Goal: Answer question/provide support: Share knowledge or assist other users

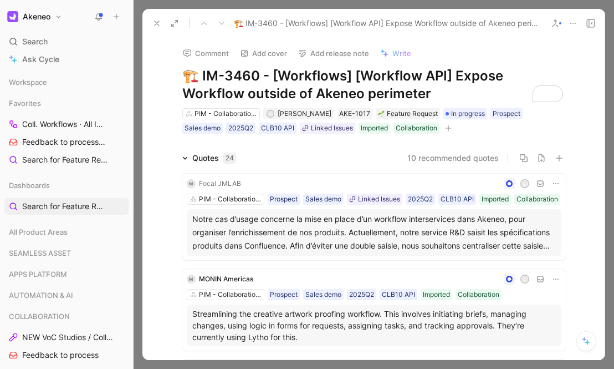
scroll to position [3868, 0]
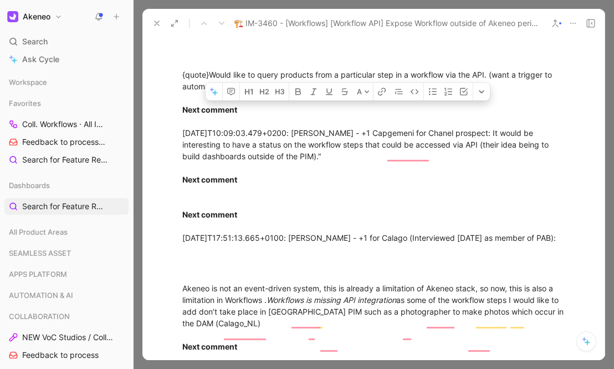
click at [157, 19] on icon at bounding box center [156, 23] width 9 height 9
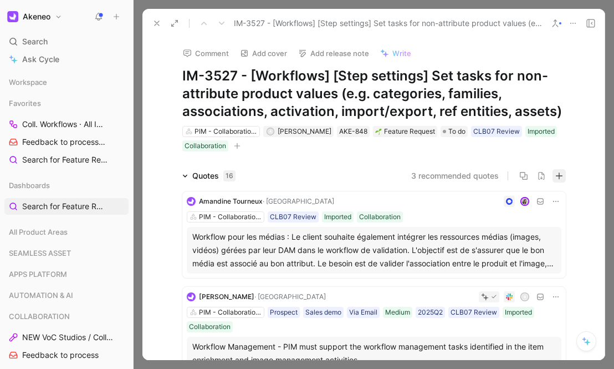
click at [562, 177] on button "button" at bounding box center [559, 175] width 13 height 13
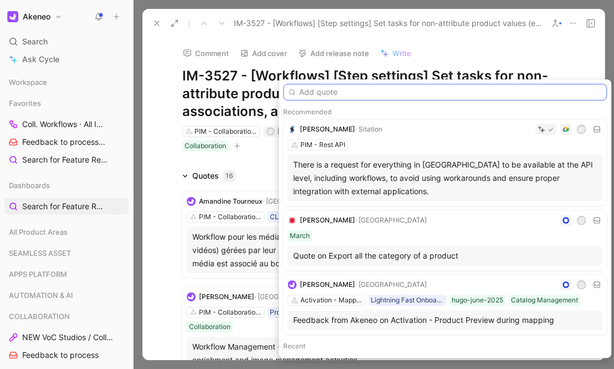
paste input "Jordy Brandenburg Thursday at 5:21 PM Hi team, just wanted to share the followi…"
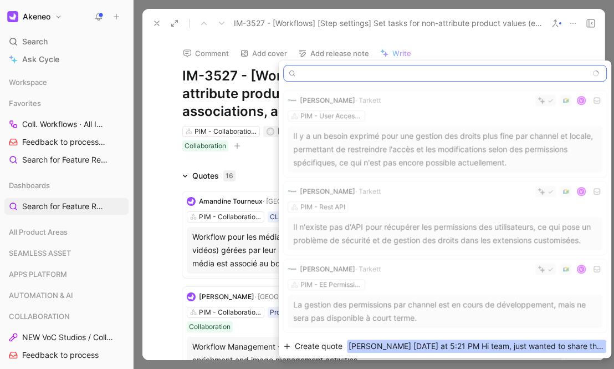
type input "Jordy Brandenburg Thursday at 5:21 PM Hi team, just wanted to share the followi…"
click at [338, 345] on span "Create quote" at bounding box center [319, 345] width 48 height 13
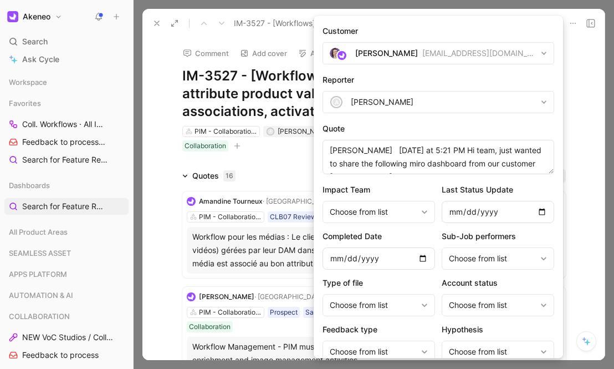
click at [382, 52] on div "[PERSON_NAME]" at bounding box center [386, 53] width 63 height 13
click at [362, 52] on div "[PERSON_NAME]" at bounding box center [386, 53] width 63 height 13
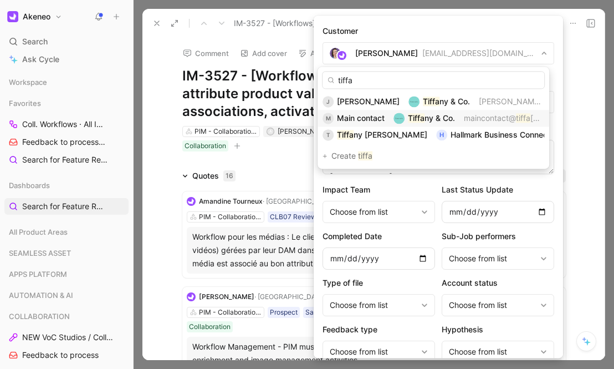
type input "tiffa"
click at [371, 115] on span "Main contact" at bounding box center [361, 117] width 48 height 9
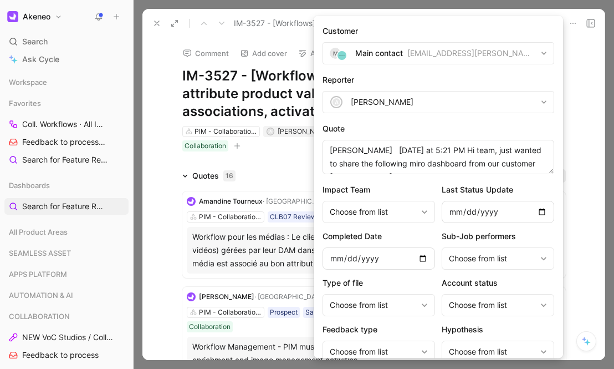
click at [366, 105] on div "[PERSON_NAME]" at bounding box center [382, 101] width 63 height 13
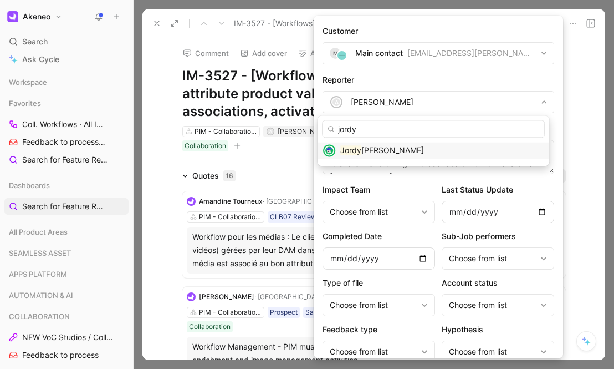
type input "jordy"
click at [366, 150] on span "Brandenburg" at bounding box center [392, 149] width 63 height 9
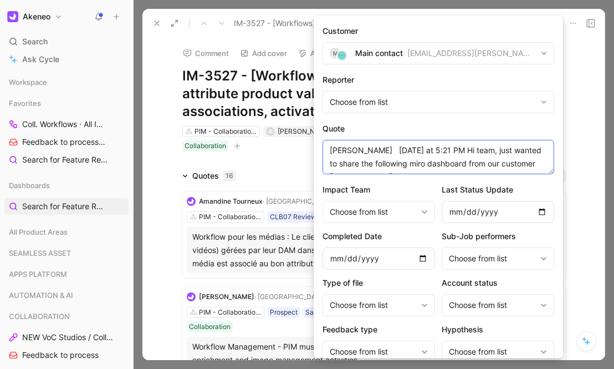
click at [410, 150] on textarea "Jordy Brandenburg Thursday at 5:21 PM Hi team, just wanted to share the followi…" at bounding box center [439, 157] width 232 height 34
click at [412, 156] on textarea "Jordy Brandenburg Thursday at 5:21 PM Hi team, just wanted to share the followi…" at bounding box center [439, 157] width 232 height 34
click at [413, 160] on textarea "Jordy Brandenburg Thursday at 5:21 PM Hi team, just wanted to share the followi…" at bounding box center [439, 157] width 232 height 34
click at [433, 147] on textarea "Jordy Brandenburg Thursday at 5:21 PM Hi team, just wanted to share the followi…" at bounding box center [439, 157] width 232 height 34
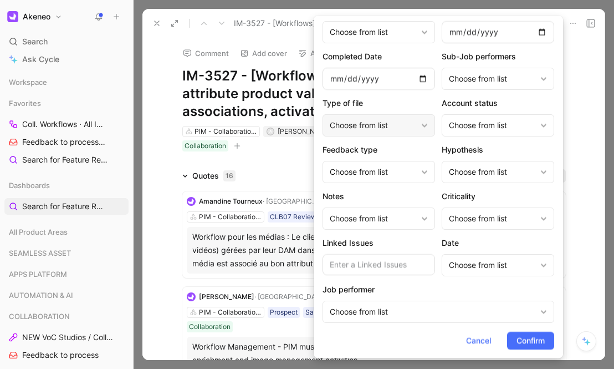
scroll to position [177, 0]
click at [517, 340] on span "Confirm" at bounding box center [531, 340] width 28 height 13
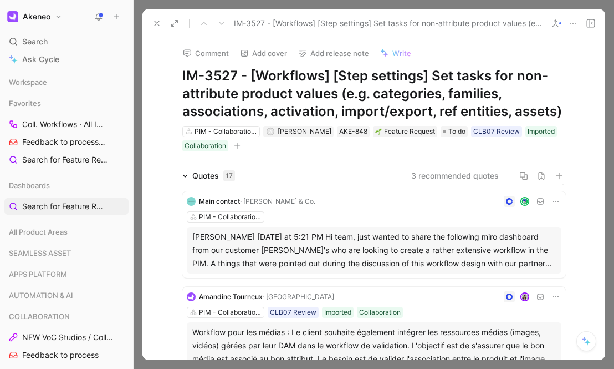
scroll to position [0, 0]
click at [251, 247] on div "Jordy Brandenburg Thursday at 5:21 PM Hi team, just wanted to share the followi…" at bounding box center [374, 250] width 364 height 40
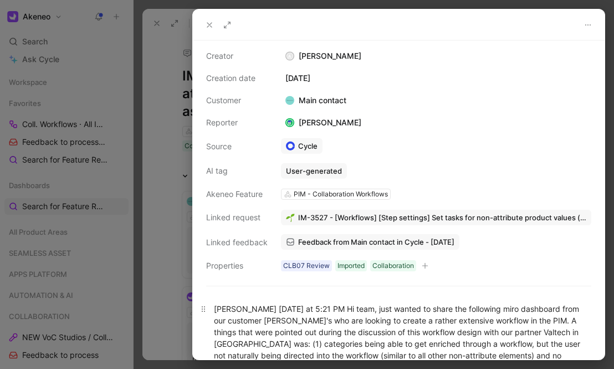
scroll to position [142, 0]
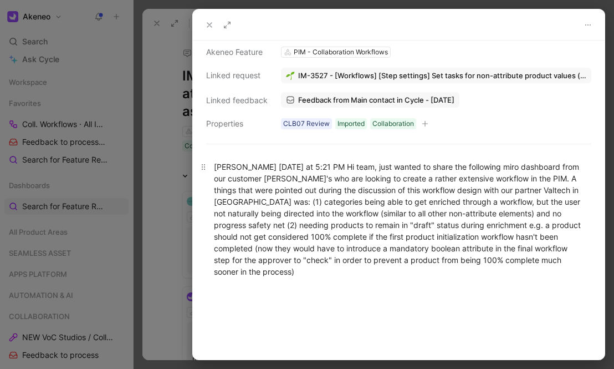
click at [365, 166] on div "Jordy Brandenburg Thursday at 5:21 PM Hi team, just wanted to share the followi…" at bounding box center [399, 219] width 370 height 116
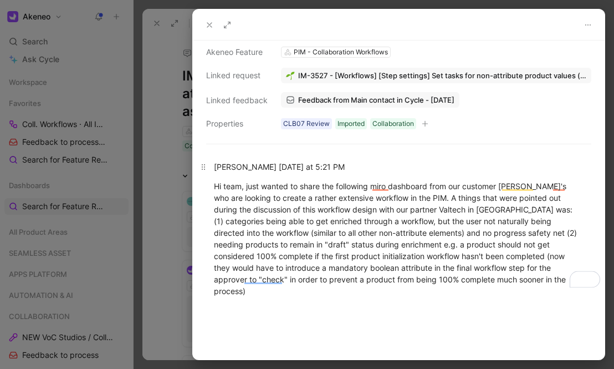
drag, startPoint x: 391, startPoint y: 156, endPoint x: 293, endPoint y: 159, distance: 98.7
click at [293, 159] on p "Jordy Brandenburg Thursday at 5:21 PM" at bounding box center [399, 166] width 412 height 18
drag, startPoint x: 288, startPoint y: 162, endPoint x: 378, endPoint y: 170, distance: 90.7
click at [379, 170] on div "Jordy Brandenburg Thursday at 5:21 PM" at bounding box center [399, 167] width 370 height 12
click at [516, 207] on div "Hi team, just wanted to share the following miro dashboard from our customer Ti…" at bounding box center [399, 238] width 370 height 116
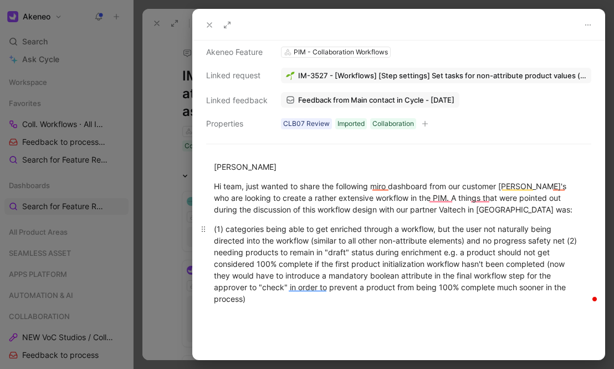
click at [575, 242] on div "(1) categories being able to get enriched through a workflow, but the user not …" at bounding box center [399, 263] width 370 height 81
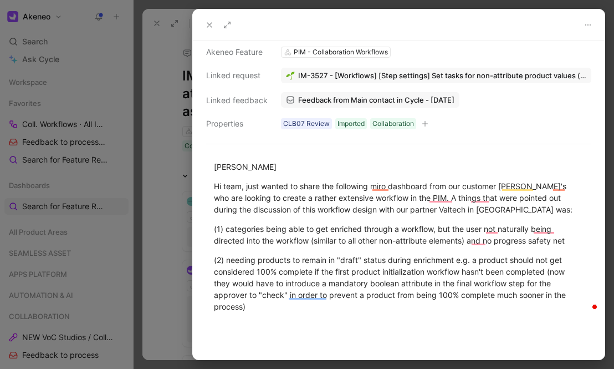
click at [307, 316] on div "Jordy Brandenburg Hi team, just wanted to share the following miro dashboard fr…" at bounding box center [399, 237] width 412 height 176
drag, startPoint x: 428, startPoint y: 338, endPoint x: 276, endPoint y: 216, distance: 195.2
click at [276, 216] on div "Jordy Brandenburg Hi team, just wanted to share the following miro dashboard fr…" at bounding box center [399, 254] width 412 height 211
click at [217, 162] on div "[PERSON_NAME]" at bounding box center [399, 167] width 370 height 12
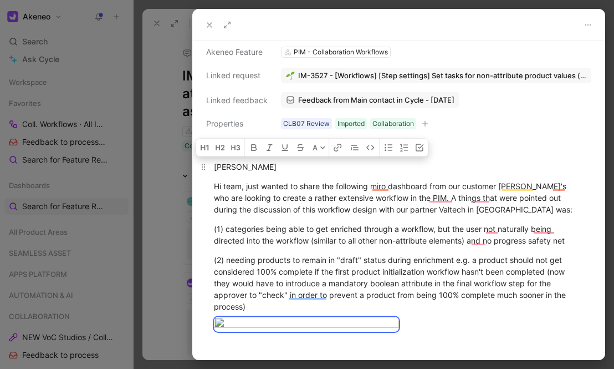
copy div "Jordy Brandenburg Hi team, just wanted to share the following miro dashboard fr…"
click at [278, 241] on div "(1) categories being able to get enriched through a workflow, but the user not …" at bounding box center [399, 234] width 370 height 23
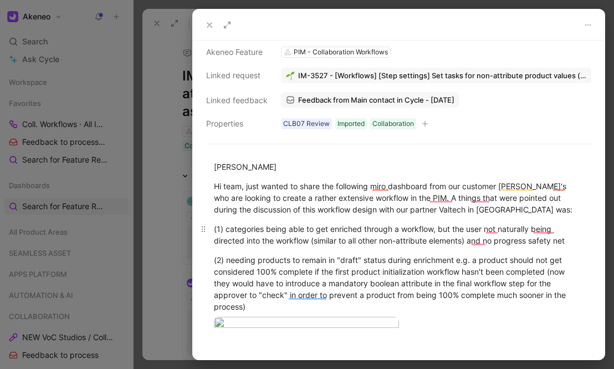
drag, startPoint x: 226, startPoint y: 228, endPoint x: 215, endPoint y: 227, distance: 11.2
click at [215, 227] on div "(1) categories being able to get enriched through a workflow, but the user not …" at bounding box center [399, 234] width 370 height 23
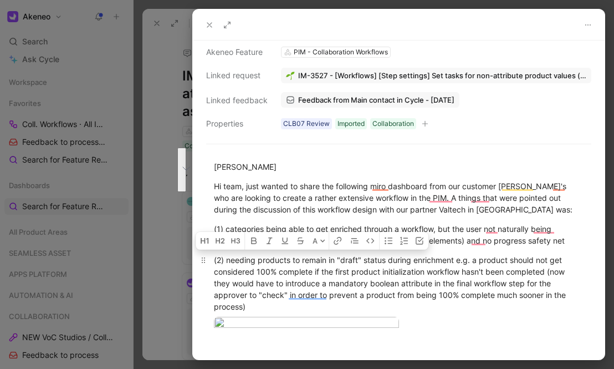
drag, startPoint x: 254, startPoint y: 307, endPoint x: 211, endPoint y: 263, distance: 61.9
click at [211, 263] on p "(2) needing products to remain in "draft" status during enrichment e.g. a produ…" at bounding box center [399, 283] width 412 height 65
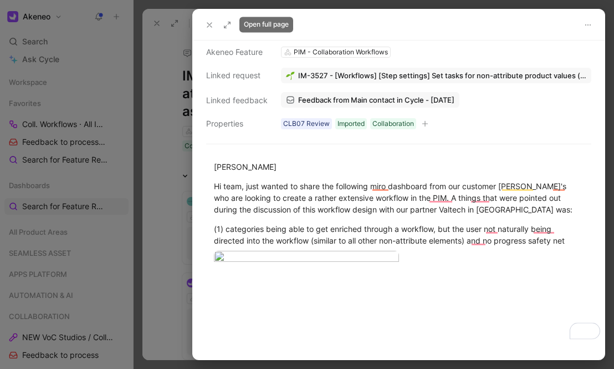
click at [213, 26] on icon at bounding box center [209, 25] width 9 height 9
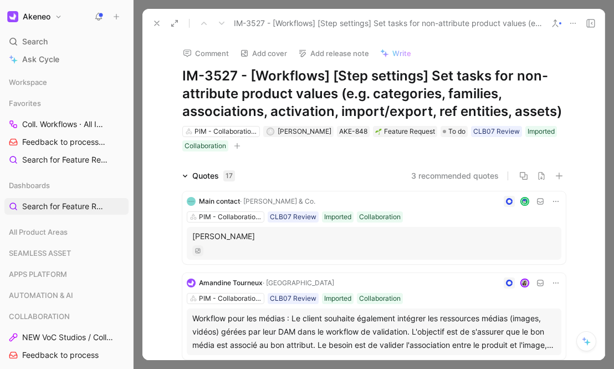
click at [157, 21] on icon at bounding box center [156, 23] width 9 height 9
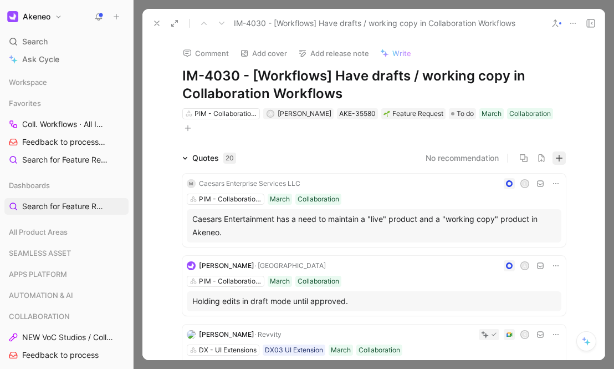
click at [554, 162] on button "button" at bounding box center [559, 157] width 13 height 13
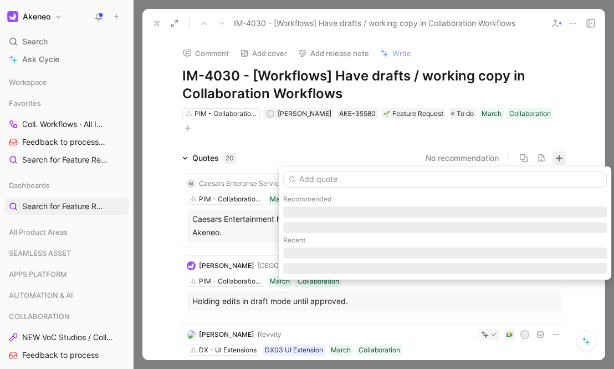
click at [353, 181] on input "text" at bounding box center [445, 179] width 324 height 17
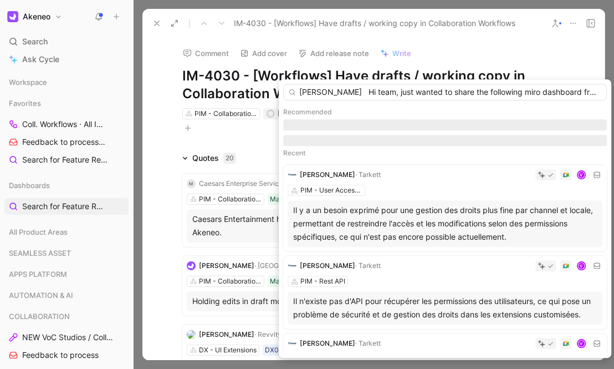
scroll to position [0, 2941]
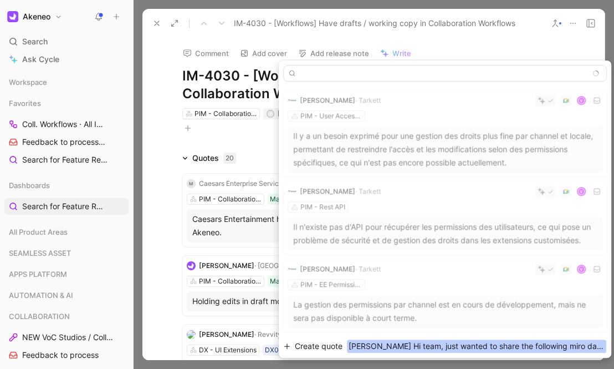
type input "Jordy Brandenburg Hi team, just wanted to share the following miro dashboard fr…"
click at [361, 341] on span "Jordy Brandenburg Hi team, just wanted to share the following miro dashboard fr…" at bounding box center [476, 345] width 259 height 13
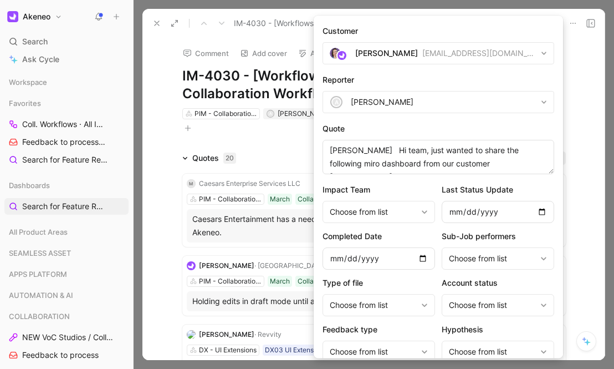
click at [379, 52] on div "[PERSON_NAME]" at bounding box center [386, 53] width 63 height 13
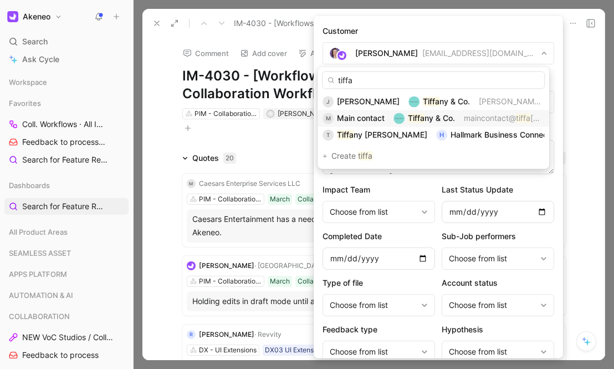
type input "tiffa"
click at [431, 115] on span "ny & Co." at bounding box center [440, 117] width 30 height 9
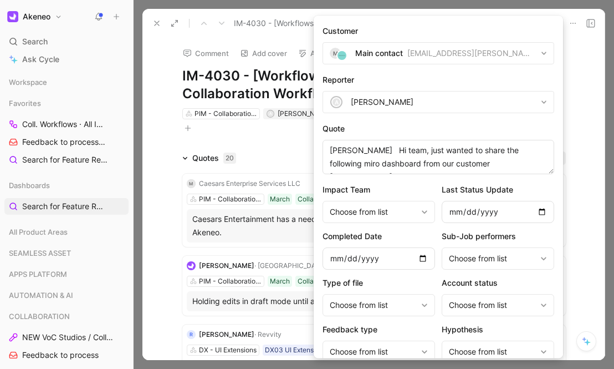
click at [351, 106] on div "[PERSON_NAME]" at bounding box center [382, 101] width 63 height 13
click at [360, 129] on input "jor" at bounding box center [433, 129] width 223 height 18
click at [354, 128] on input "jor" at bounding box center [433, 129] width 223 height 18
click at [335, 126] on input "jor" at bounding box center [433, 129] width 223 height 18
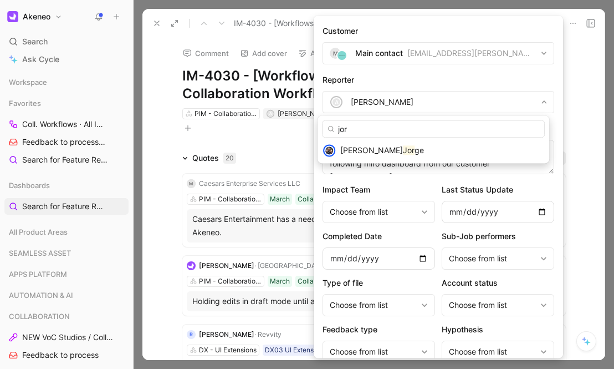
click at [366, 137] on input "jor" at bounding box center [433, 129] width 223 height 18
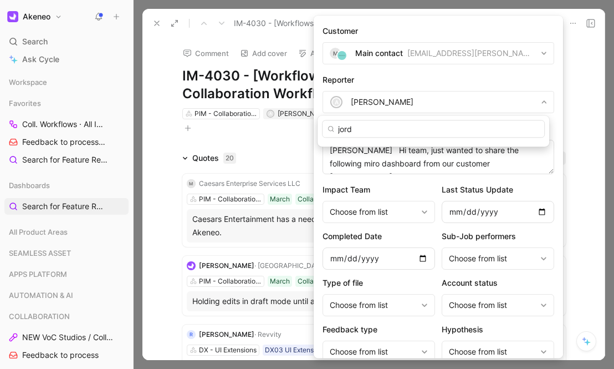
type input "jordy"
drag, startPoint x: 361, startPoint y: 131, endPoint x: 328, endPoint y: 127, distance: 33.6
click at [328, 127] on div "jordy" at bounding box center [433, 129] width 223 height 18
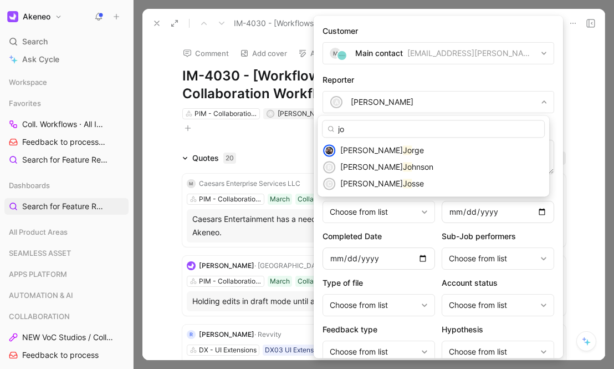
type input "j"
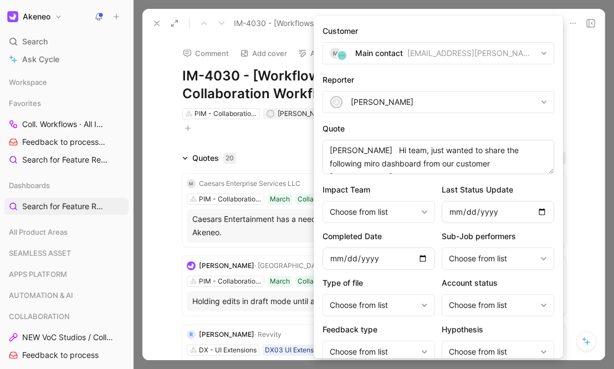
click at [387, 96] on div "[PERSON_NAME]" at bounding box center [382, 101] width 63 height 13
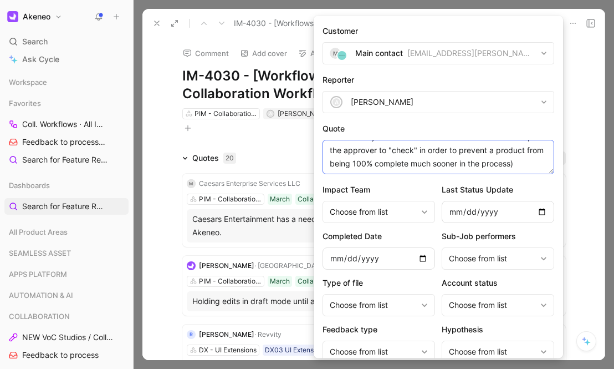
click at [452, 165] on textarea "Jordy Brandenburg Hi team, just wanted to share the following miro dashboard fr…" at bounding box center [439, 157] width 232 height 34
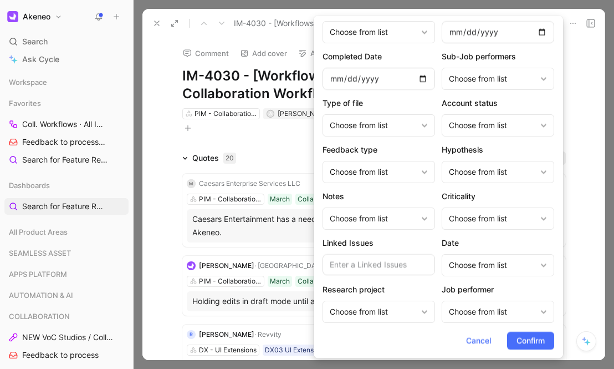
scroll to position [180, 0]
click at [517, 343] on span "Confirm" at bounding box center [531, 340] width 28 height 13
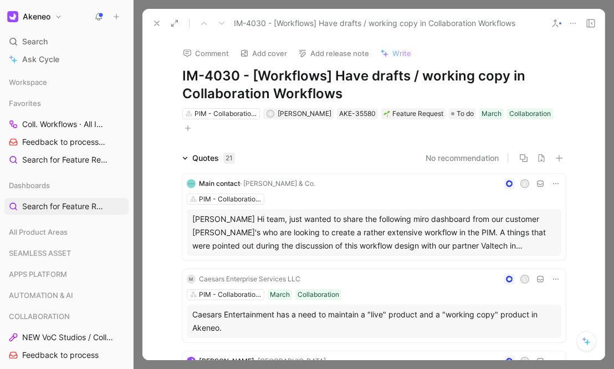
scroll to position [0, 0]
click at [256, 181] on span "· [PERSON_NAME] & Co." at bounding box center [277, 183] width 75 height 8
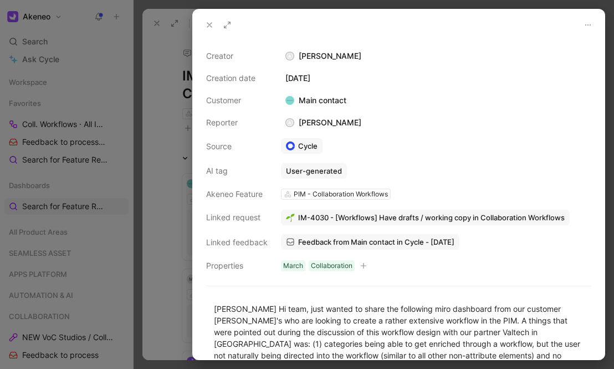
click at [330, 125] on div "A Aurélie Thirouard" at bounding box center [323, 122] width 85 height 13
click at [333, 121] on div "A Aurélie Thirouard" at bounding box center [323, 122] width 85 height 13
click at [290, 120] on div "A" at bounding box center [290, 122] width 7 height 7
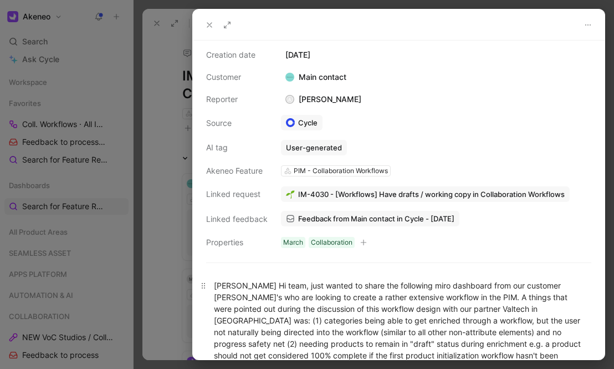
scroll to position [74, 0]
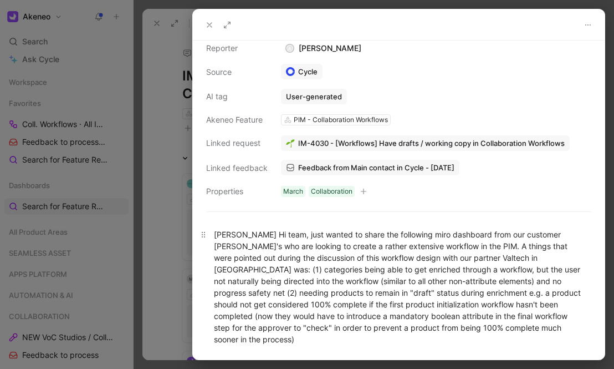
click at [288, 232] on div "Jordy Brandenburg Hi team, just wanted to share the following miro dashboard fr…" at bounding box center [399, 286] width 370 height 116
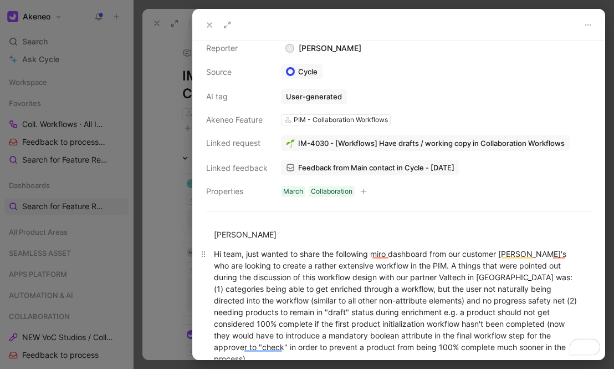
click at [515, 273] on div "Hi team, just wanted to share the following miro dashboard from our customer Ti…" at bounding box center [399, 306] width 370 height 116
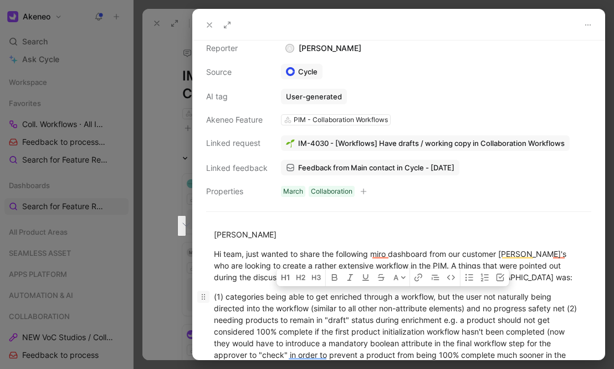
drag, startPoint x: 584, startPoint y: 308, endPoint x: 198, endPoint y: 299, distance: 385.4
click at [198, 298] on p "(1) categories being able to get enriched through a workflow, but the user not …" at bounding box center [399, 331] width 412 height 88
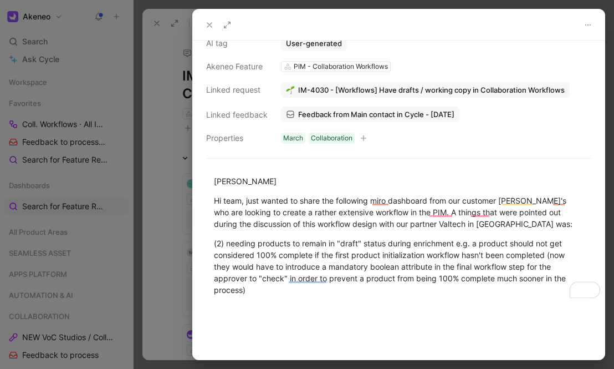
scroll to position [146, 0]
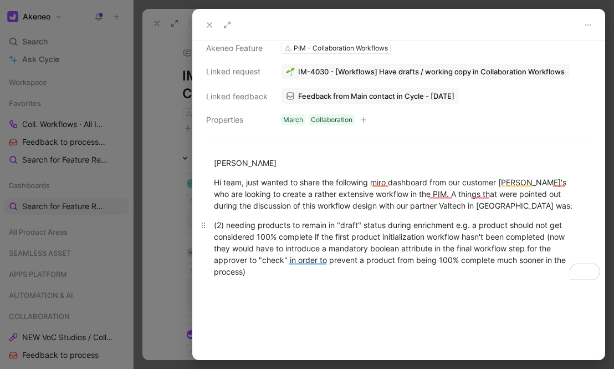
click at [276, 268] on div "(2) needing products to remain in "draft" status during enrichment e.g. a produ…" at bounding box center [399, 248] width 370 height 58
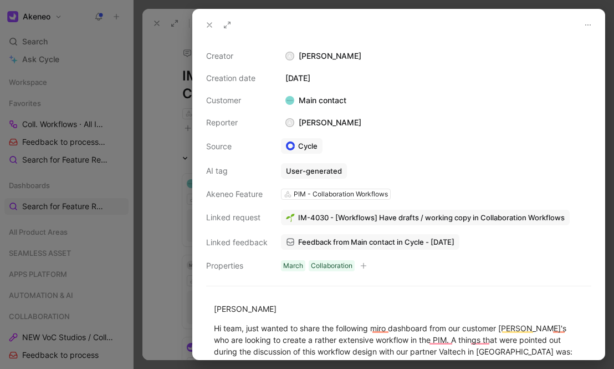
click at [210, 29] on button at bounding box center [210, 25] width 16 height 16
